Goal: Information Seeking & Learning: Learn about a topic

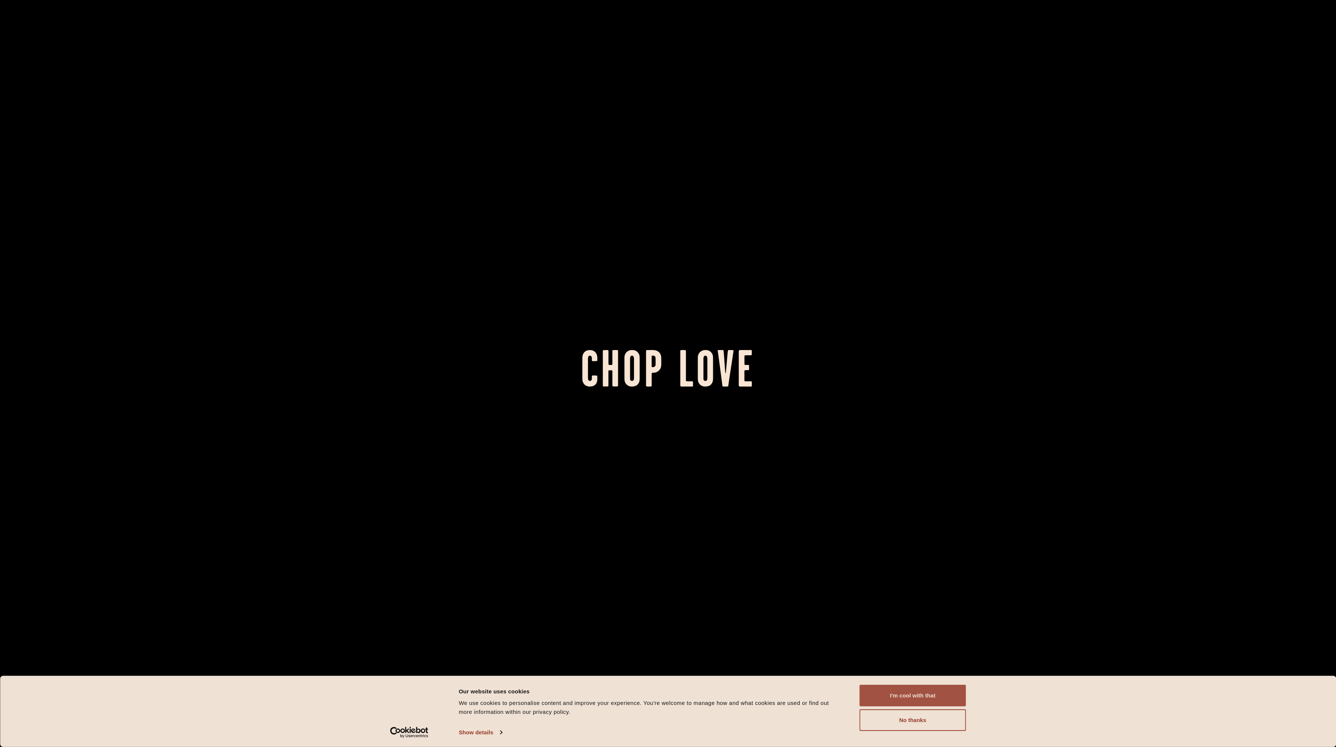
click at [620, 697] on button "I'm cool with that" at bounding box center [913, 696] width 107 height 22
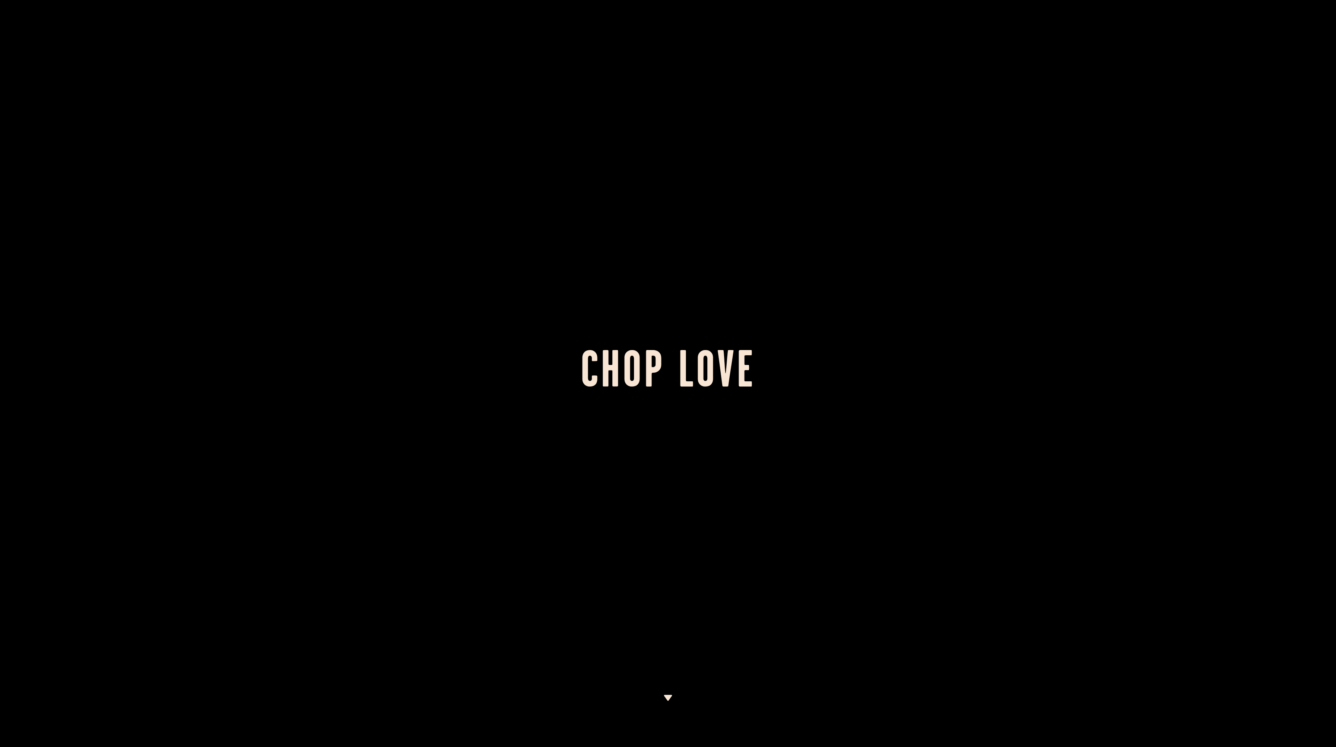
click at [491, 434] on div at bounding box center [668, 373] width 1336 height 747
click at [620, 700] on img at bounding box center [667, 698] width 9 height 6
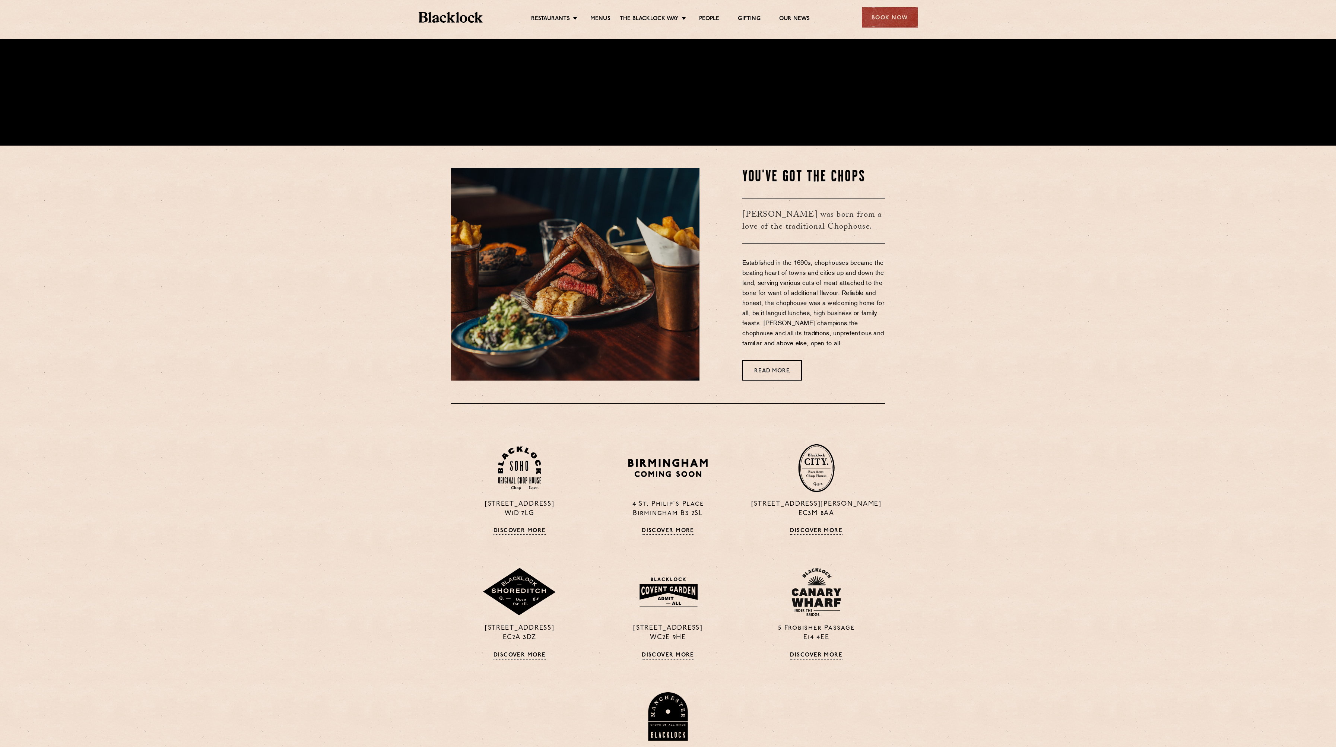
scroll to position [709, 0]
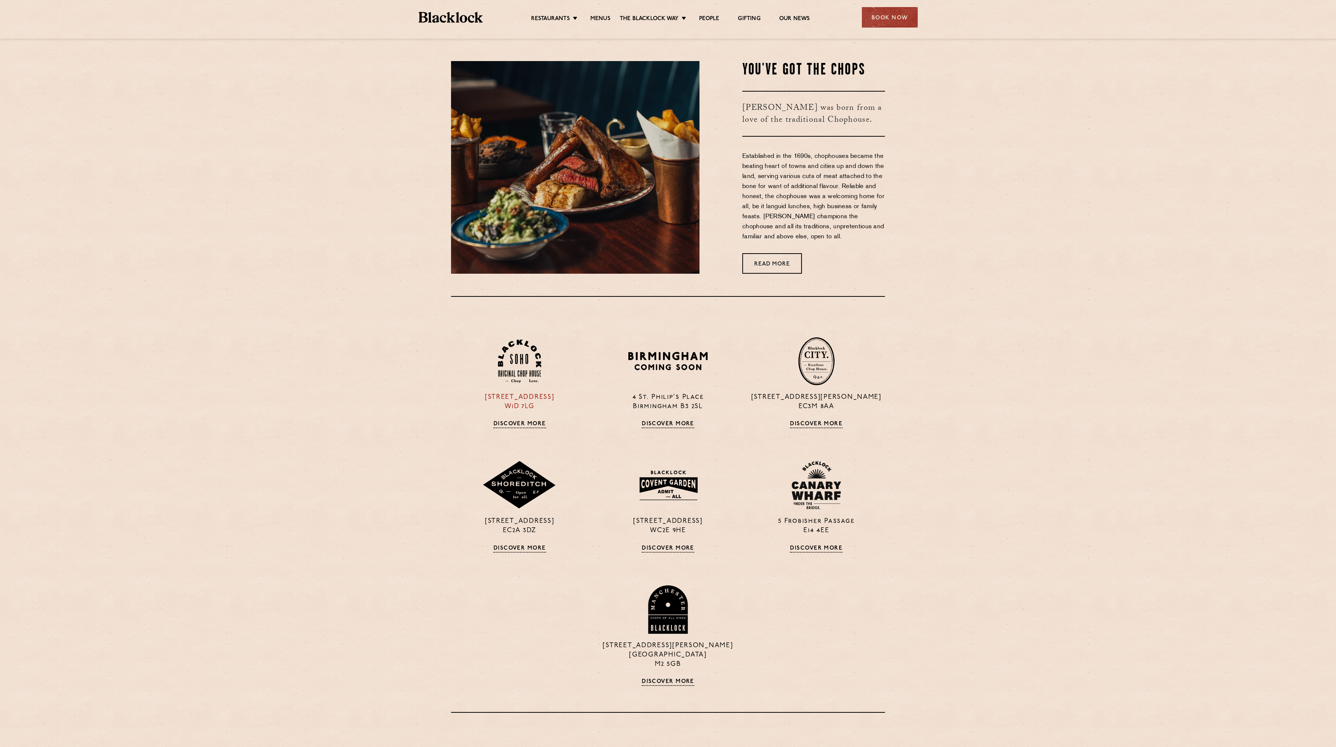
click at [505, 422] on link "Discover More" at bounding box center [520, 424] width 53 height 7
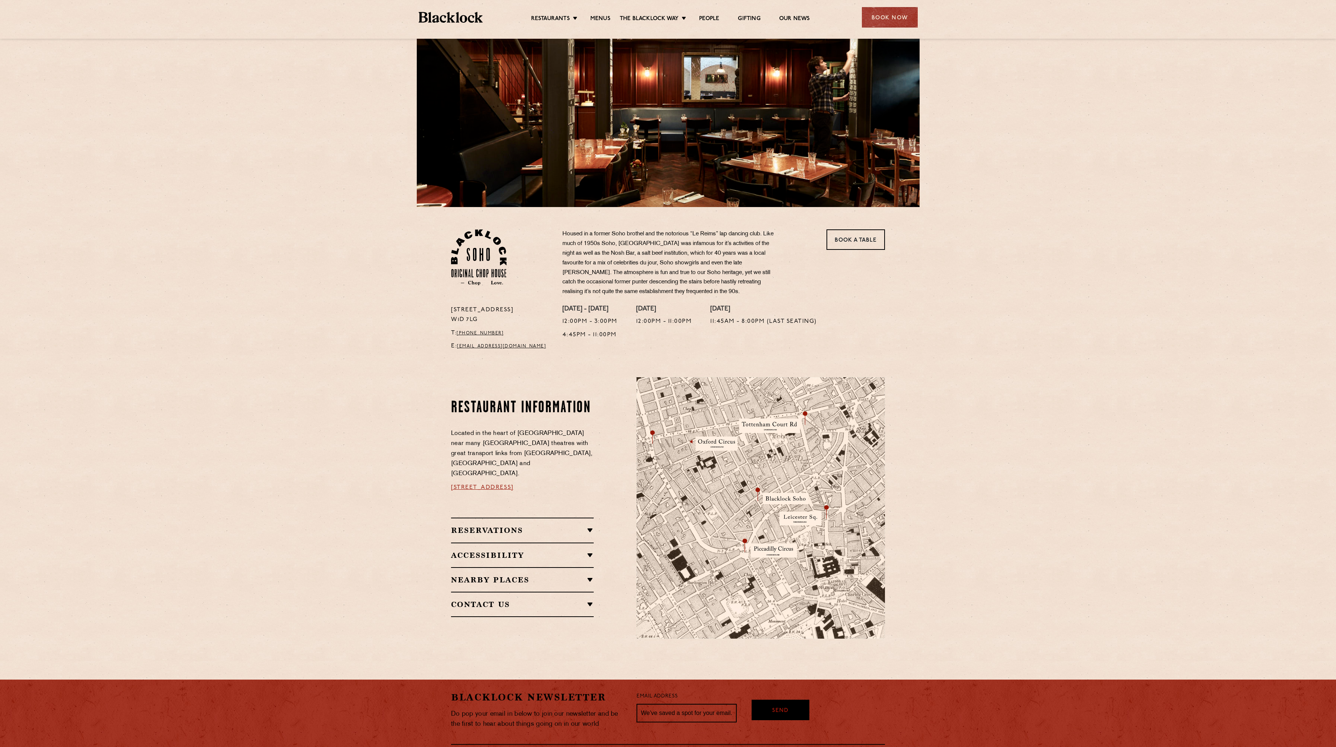
scroll to position [37, 0]
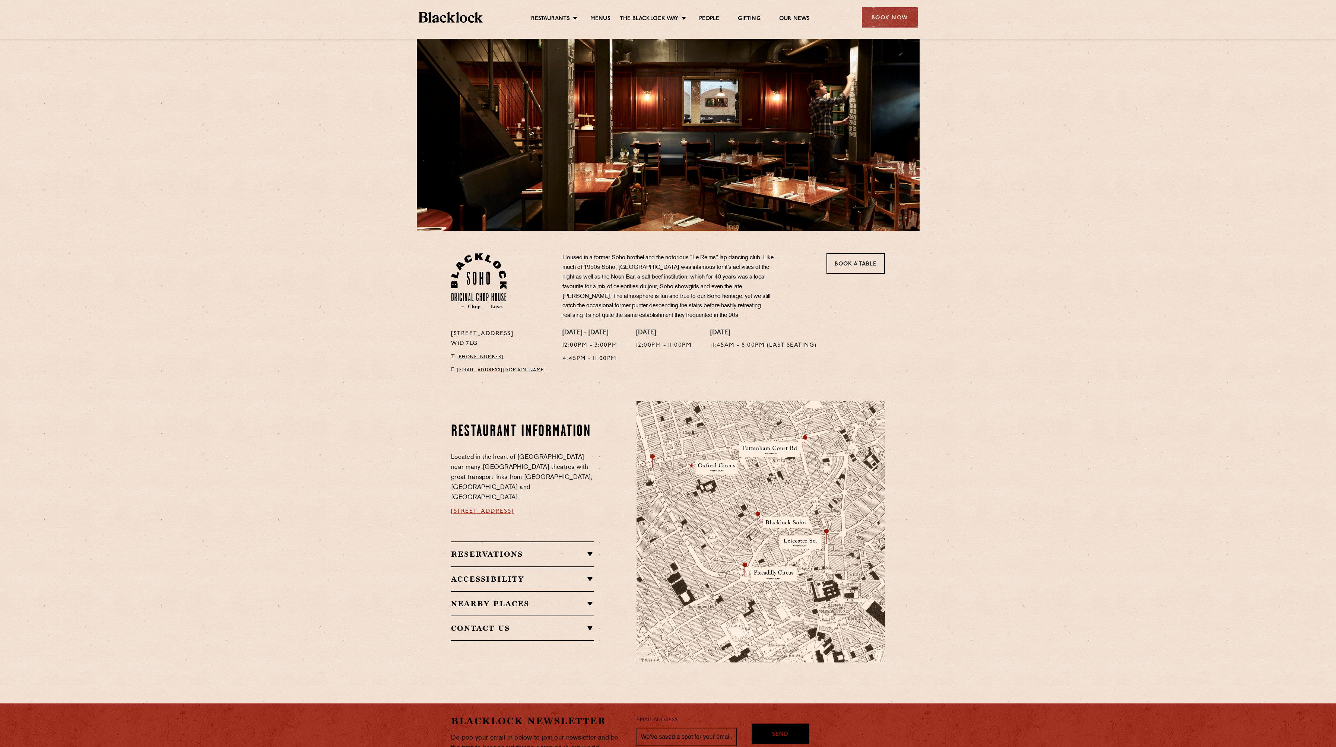
click at [603, 12] on ul "Restaurants [GEOGRAPHIC_DATA] [GEOGRAPHIC_DATA] [GEOGRAPHIC_DATA] [GEOGRAPHIC_D…" at bounding box center [670, 18] width 375 height 12
click at [600, 17] on link "Menus" at bounding box center [600, 19] width 20 height 8
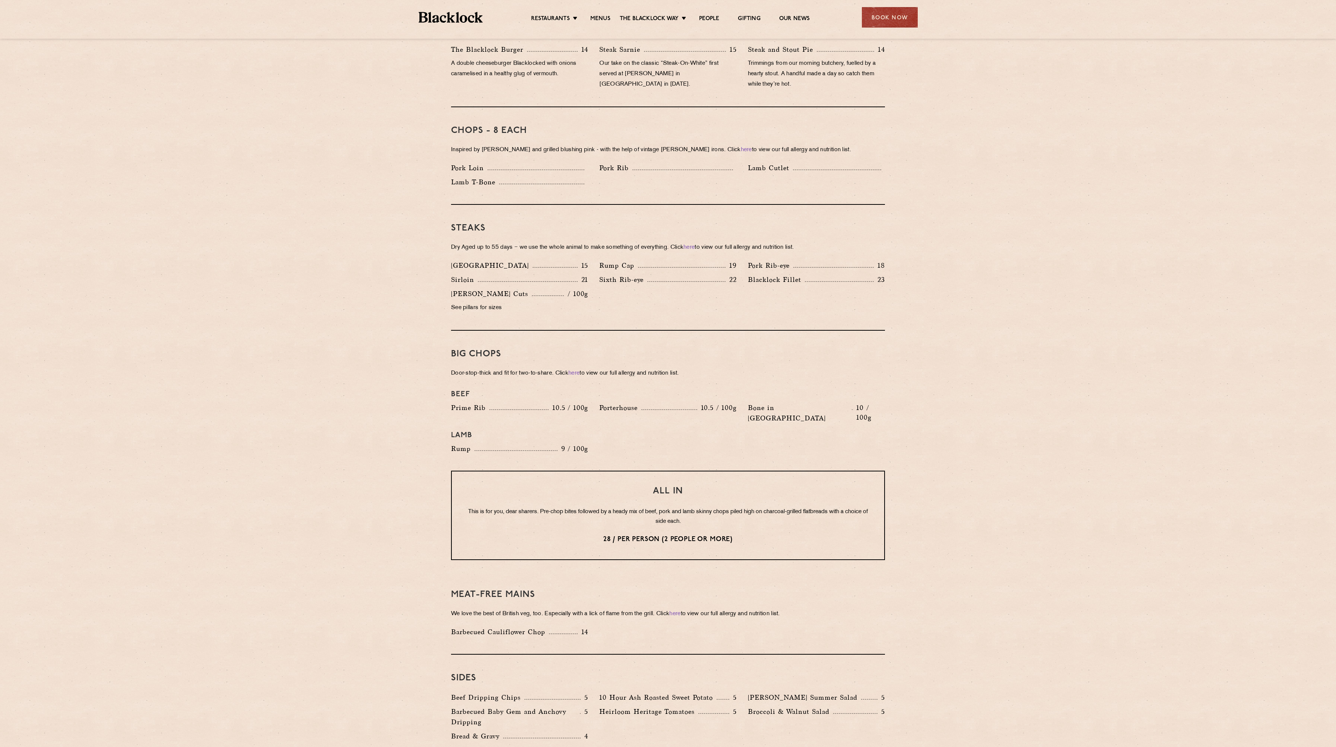
scroll to position [522, 0]
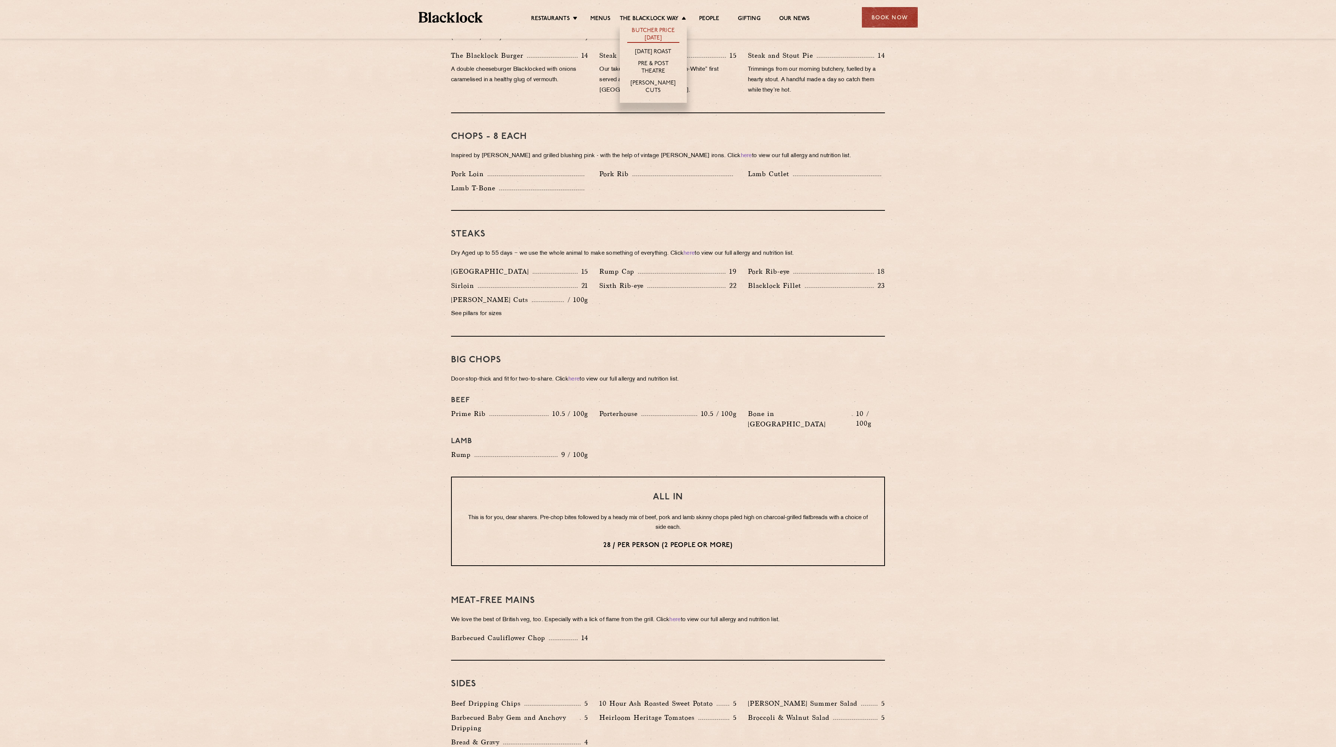
click at [648, 32] on link "Butcher Price [DATE]" at bounding box center [653, 35] width 52 height 16
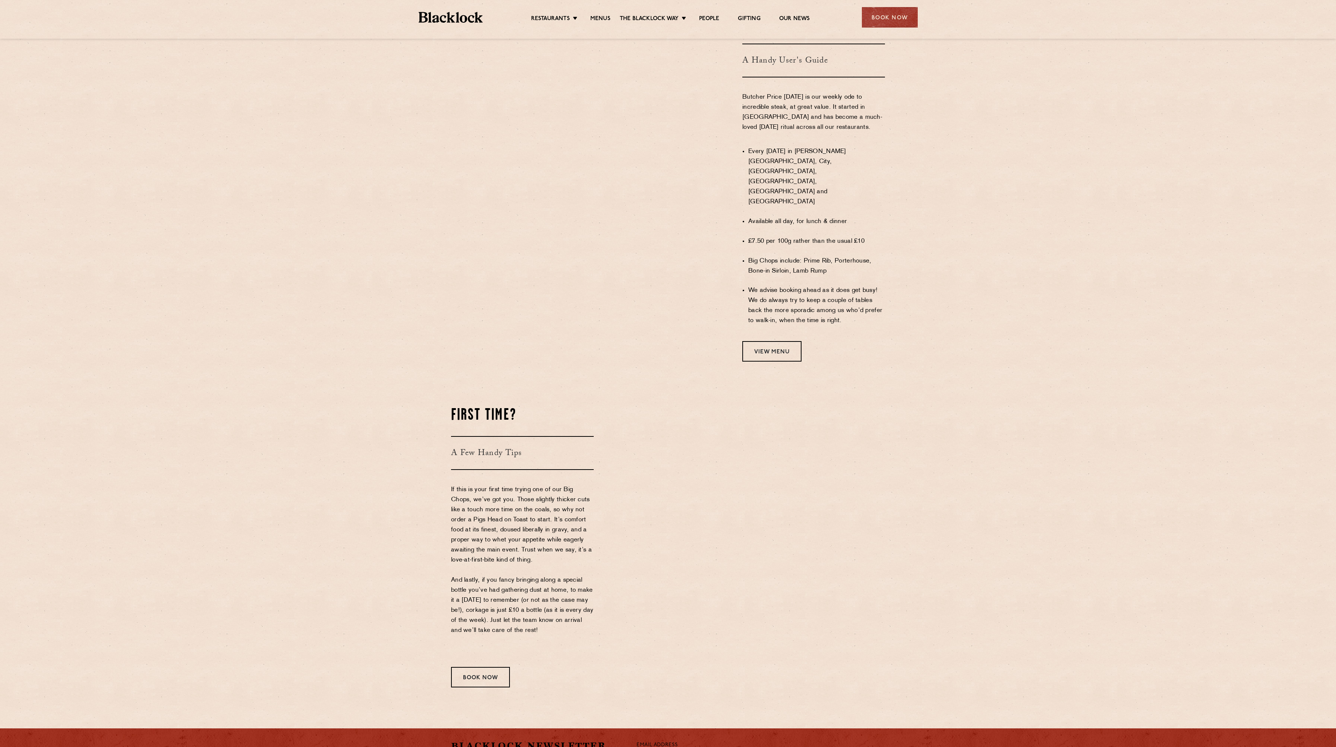
scroll to position [447, 0]
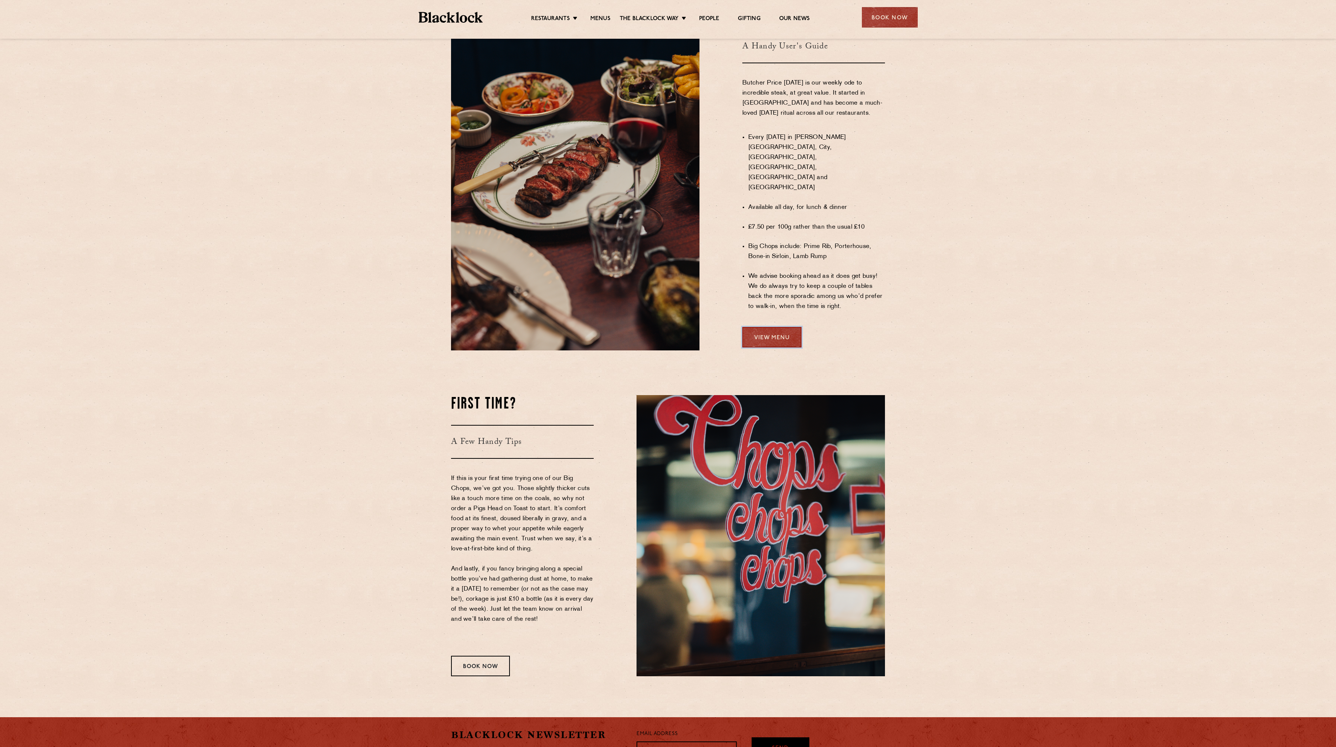
click at [763, 327] on link "View Menu" at bounding box center [771, 337] width 59 height 20
